Goal: Find specific fact: Find specific fact

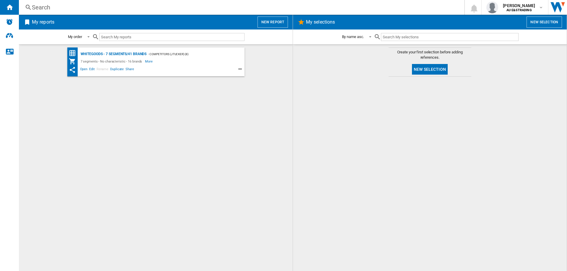
drag, startPoint x: 67, startPoint y: 7, endPoint x: 45, endPoint y: 7, distance: 22.7
click at [45, 7] on div "Search" at bounding box center [240, 7] width 417 height 8
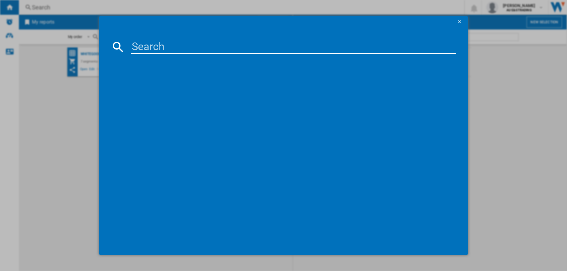
click at [45, 6] on div at bounding box center [283, 135] width 567 height 271
paste input "WSF6604XB"
type input "WSF6604XB"
